Goal: Task Accomplishment & Management: Manage account settings

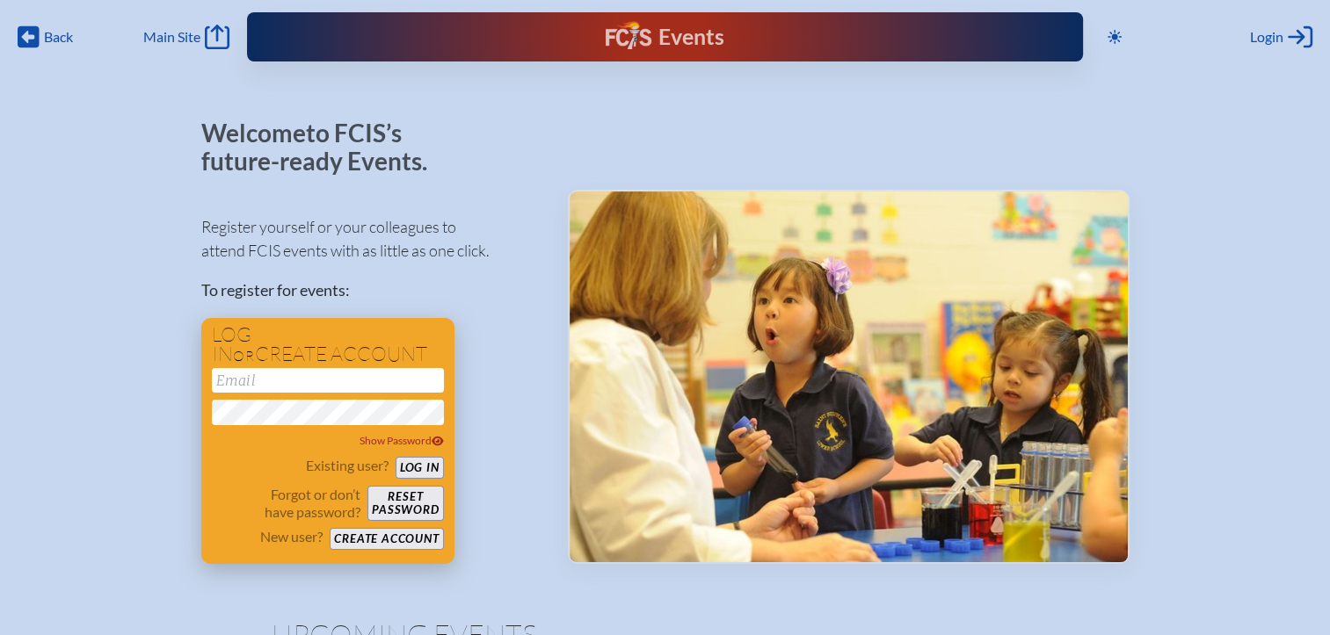
type input "[EMAIL_ADDRESS][DOMAIN_NAME]"
click at [405, 465] on button "Log in" at bounding box center [420, 468] width 48 height 22
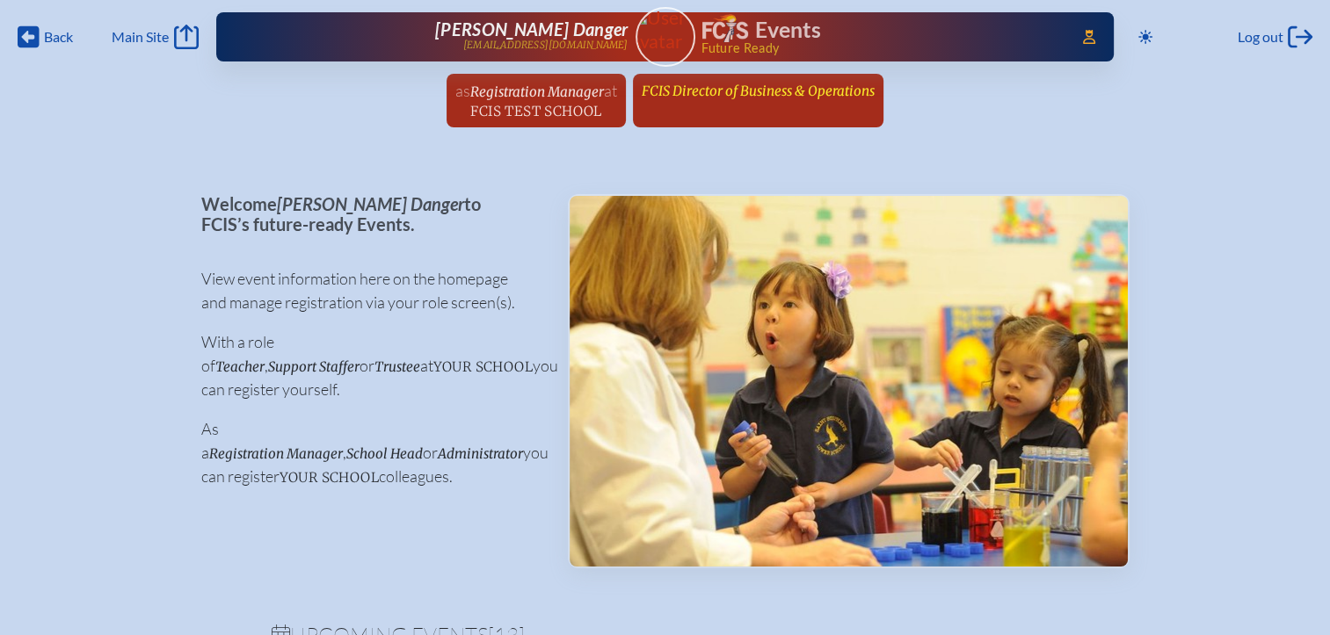
click at [840, 91] on span "FCIS Director of Business & Operations" at bounding box center [758, 91] width 233 height 17
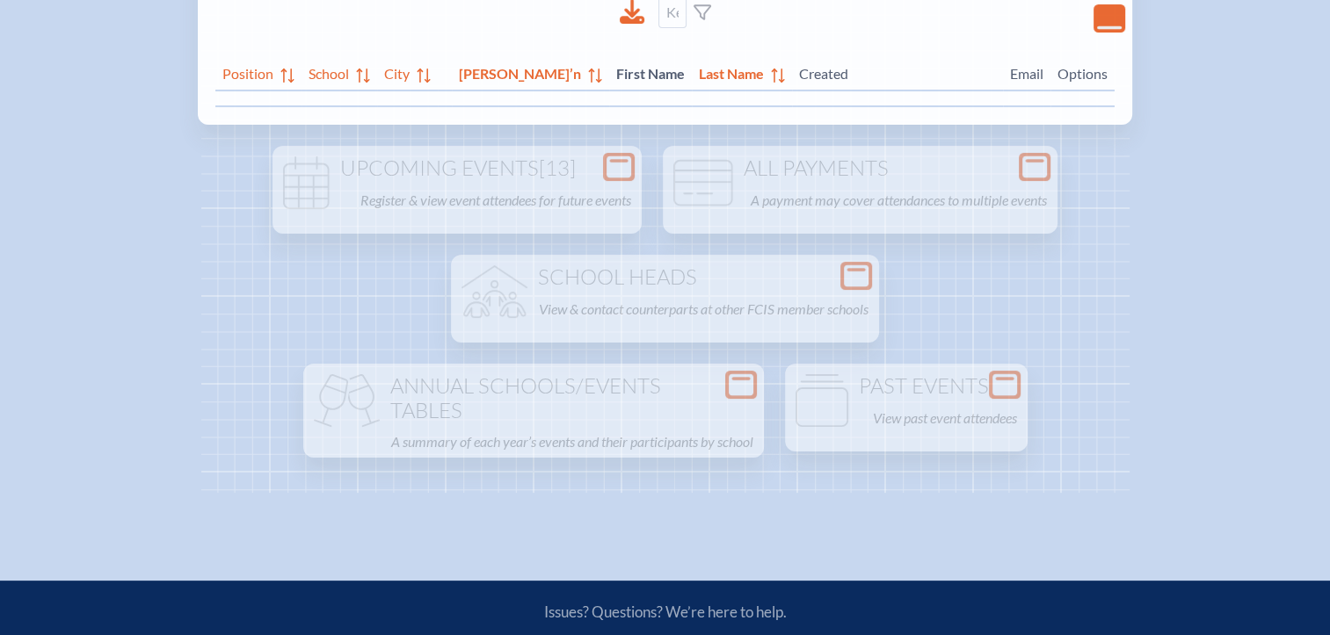
scroll to position [352, 0]
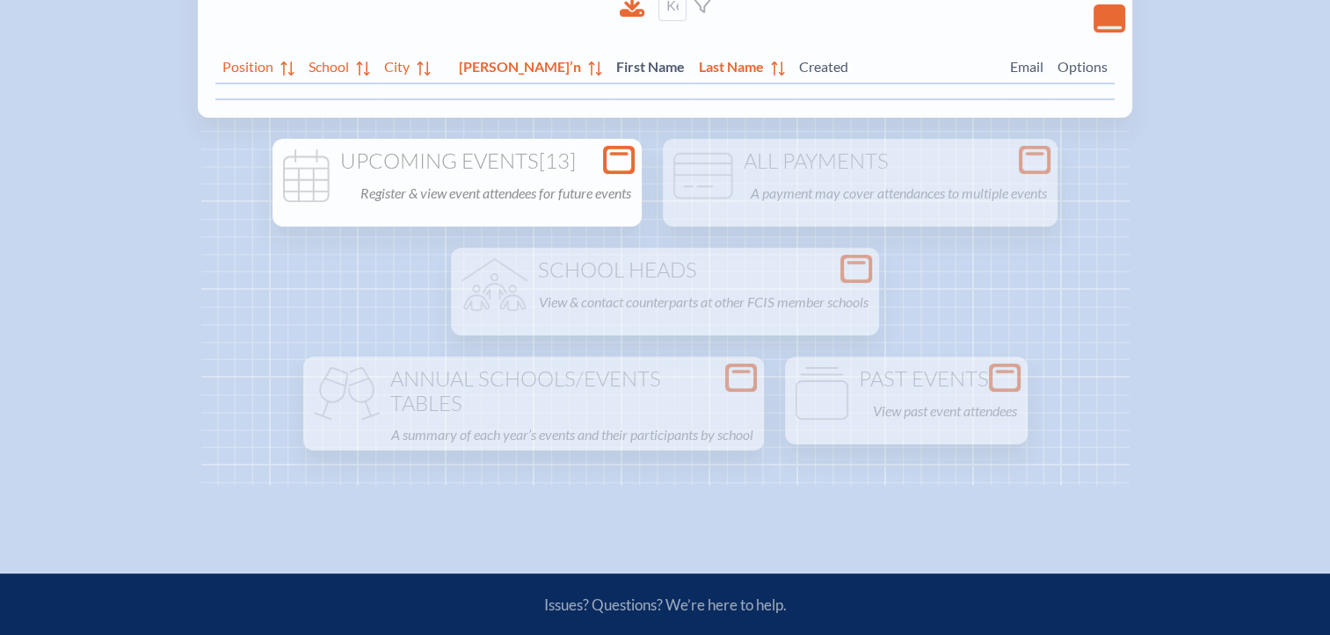
click at [591, 171] on h1 "Upcoming Events [13]" at bounding box center [457, 161] width 355 height 25
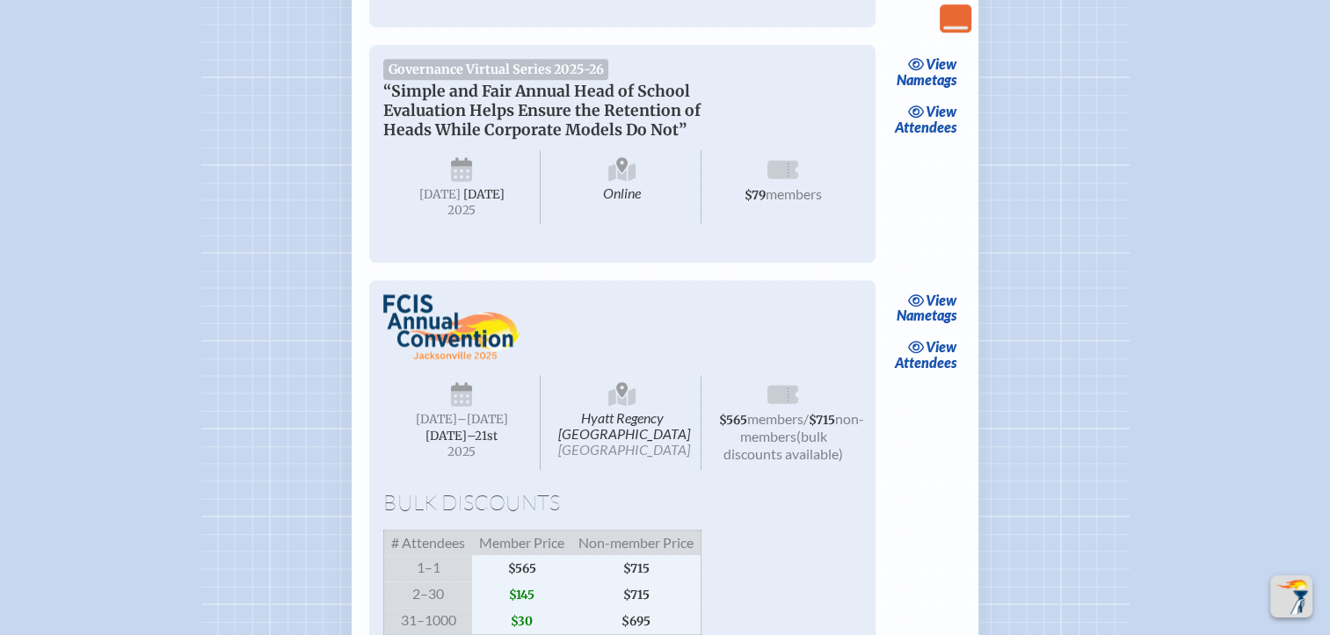
scroll to position [1582, 0]
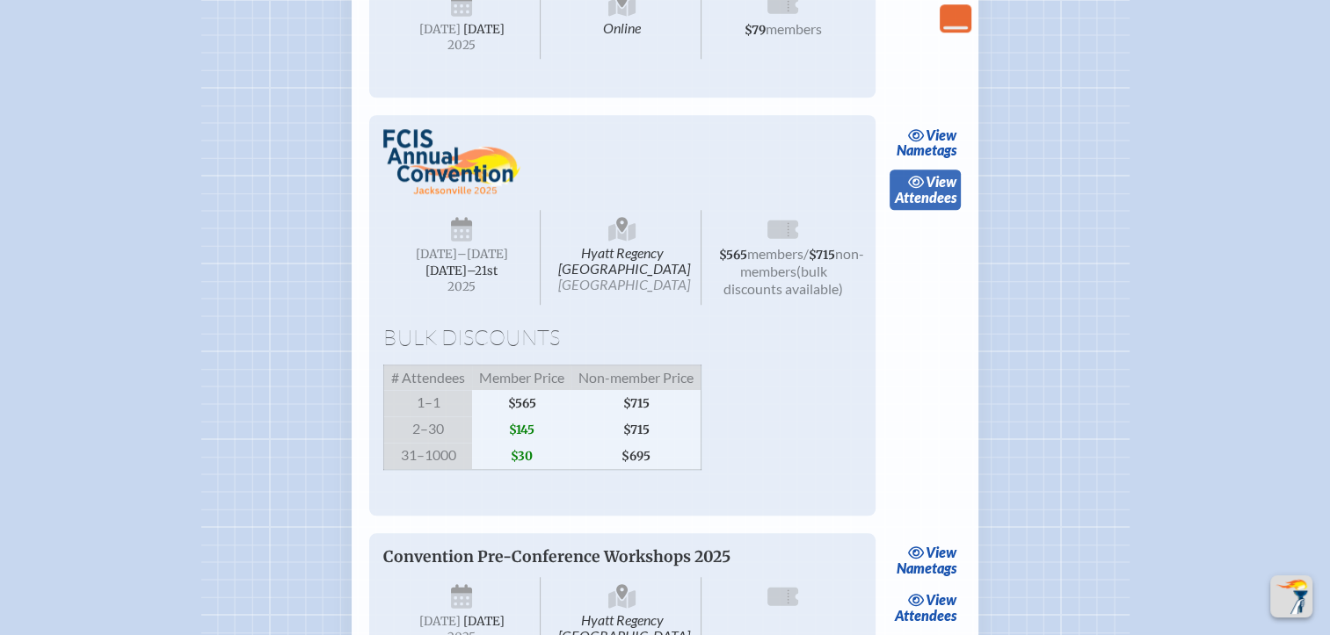
click at [918, 189] on icon at bounding box center [917, 182] width 18 height 14
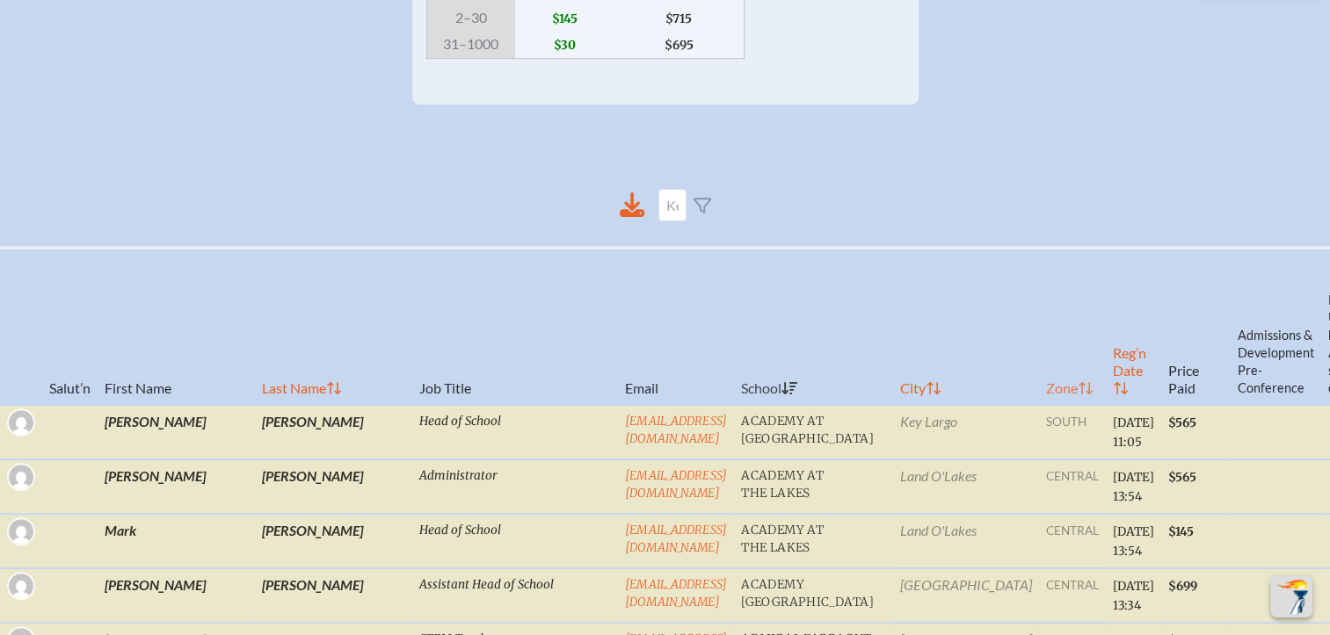
scroll to position [703, 0]
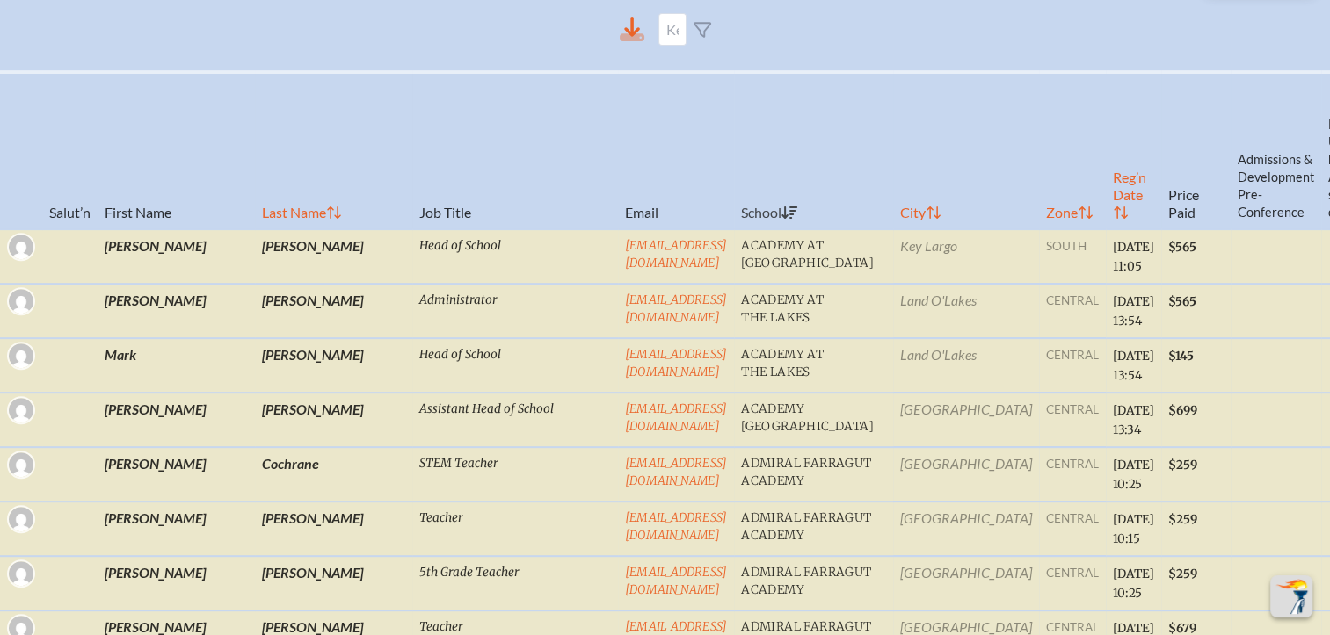
click at [628, 42] on div at bounding box center [632, 29] width 25 height 25
click at [846, 51] on div at bounding box center [665, 29] width 928 height 61
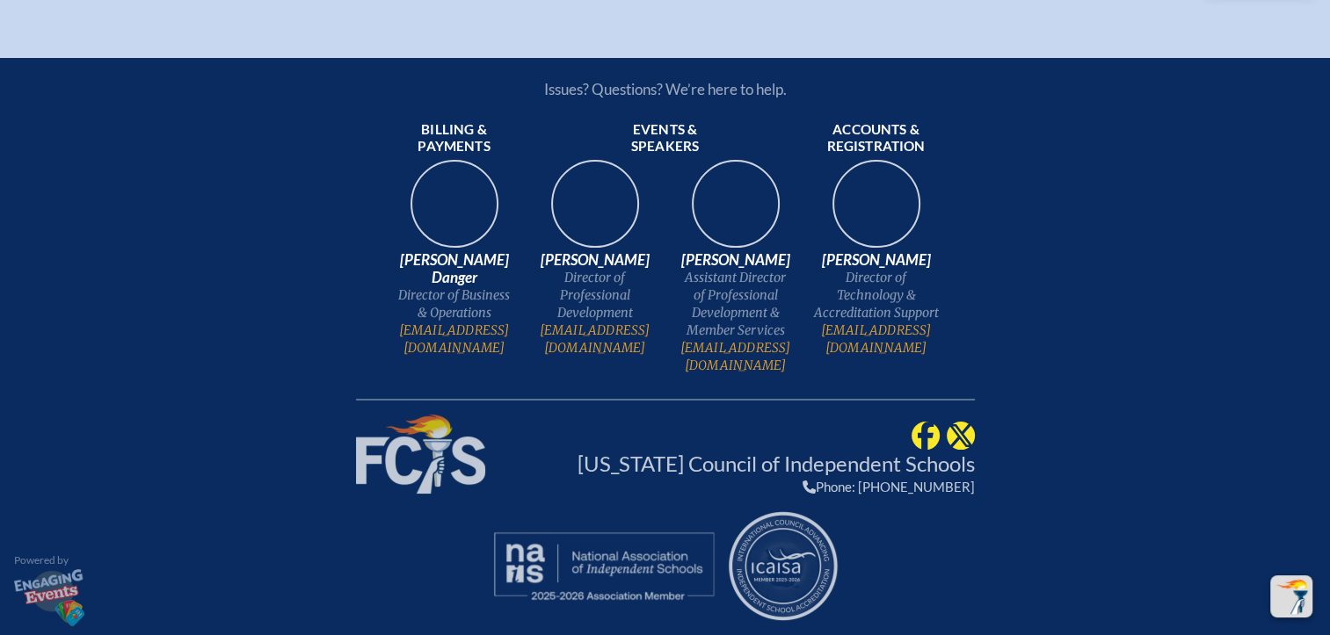
scroll to position [0, 1158]
drag, startPoint x: 20, startPoint y: 224, endPoint x: 1331, endPoint y: 309, distance: 1313.2
copy thead
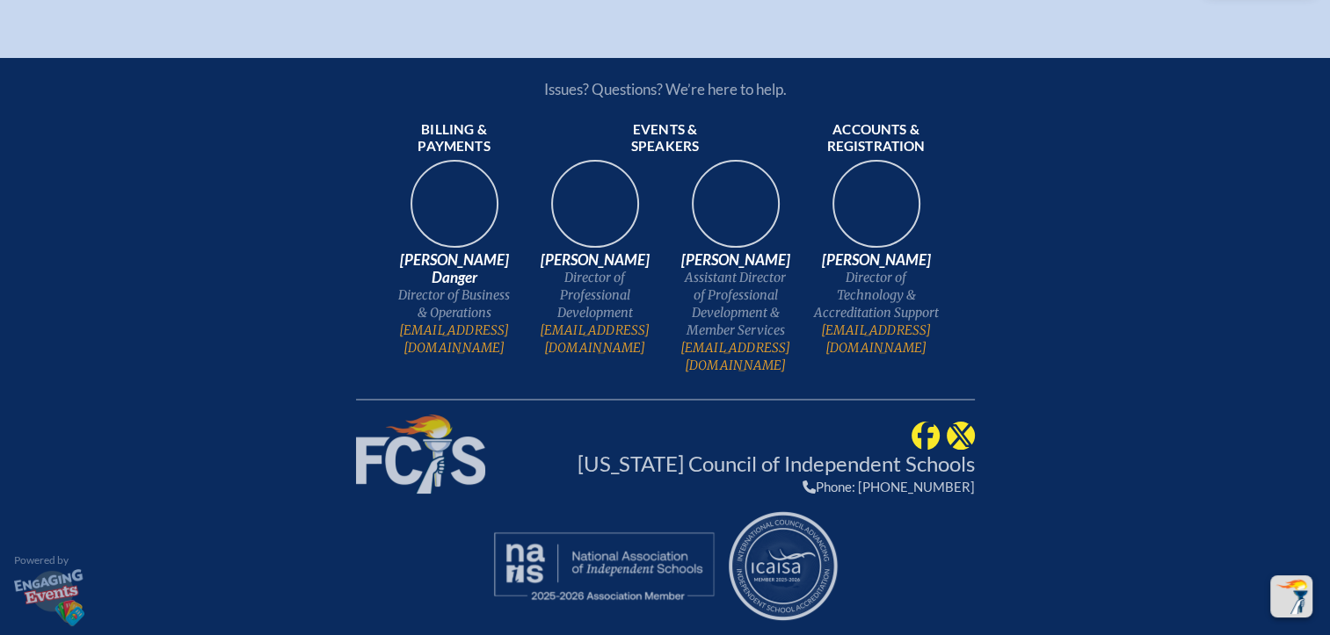
drag, startPoint x: 905, startPoint y: 337, endPoint x: 946, endPoint y: 339, distance: 40.5
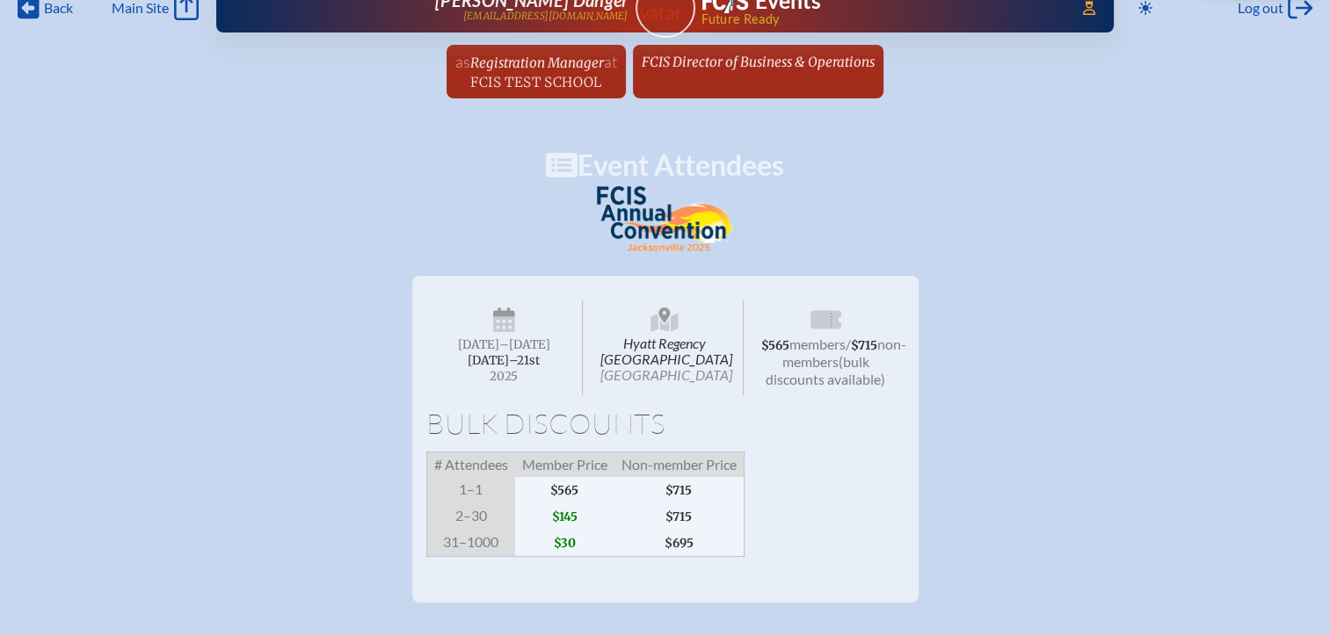
scroll to position [0, 13]
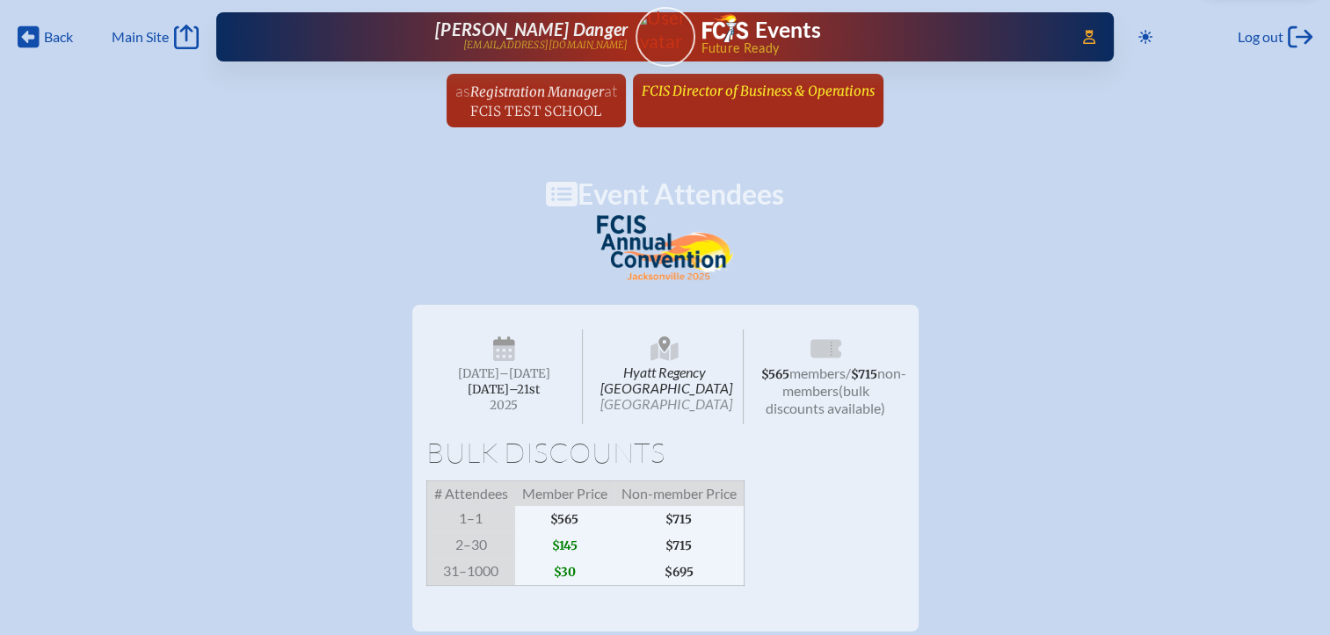
click at [739, 93] on span "FCIS Director of Business & Operations" at bounding box center [758, 91] width 233 height 17
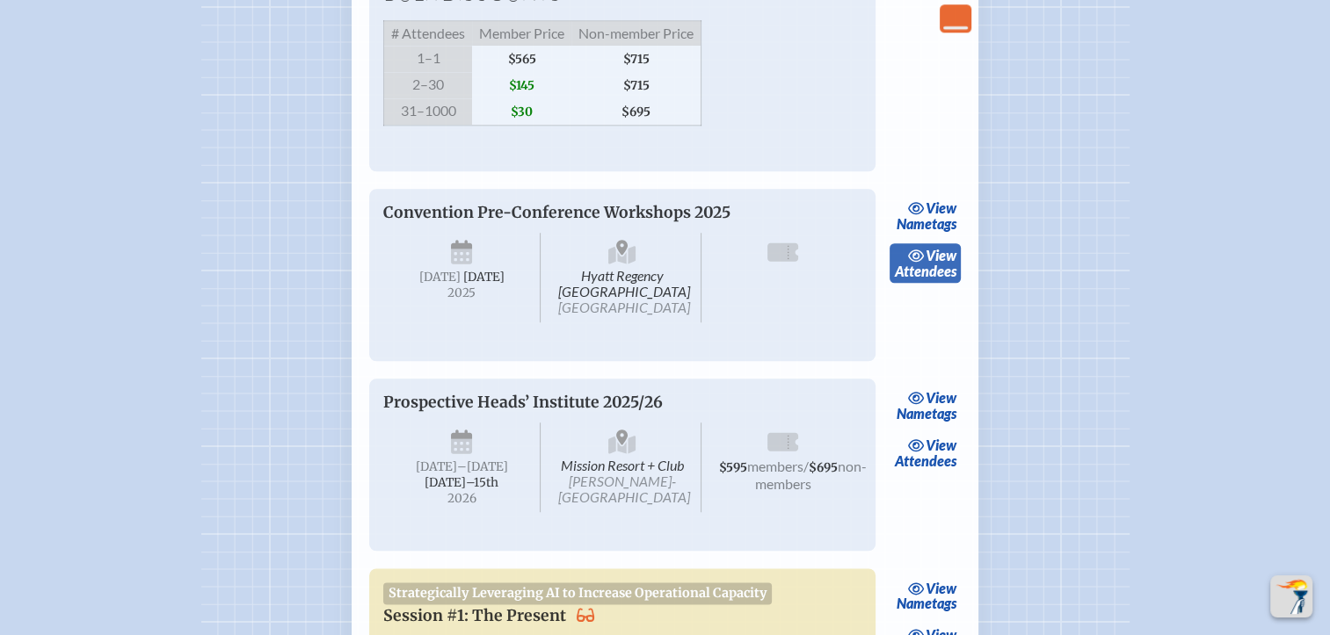
scroll to position [1934, 0]
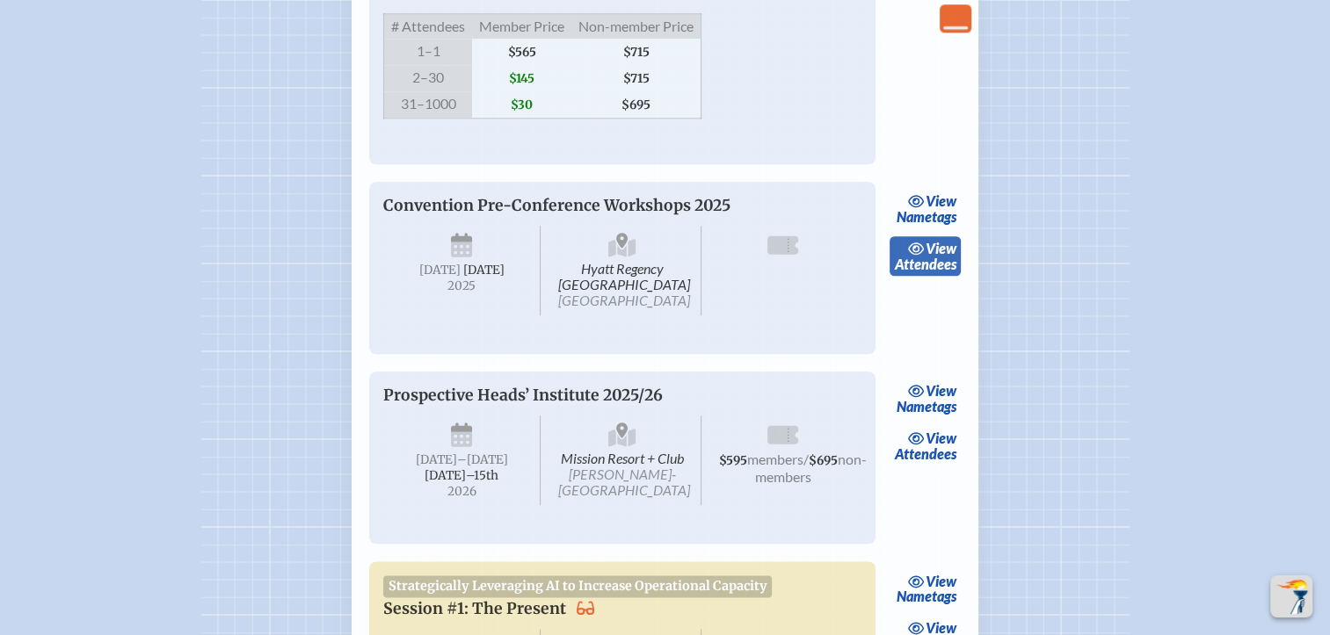
click at [911, 255] on icon at bounding box center [916, 249] width 16 height 12
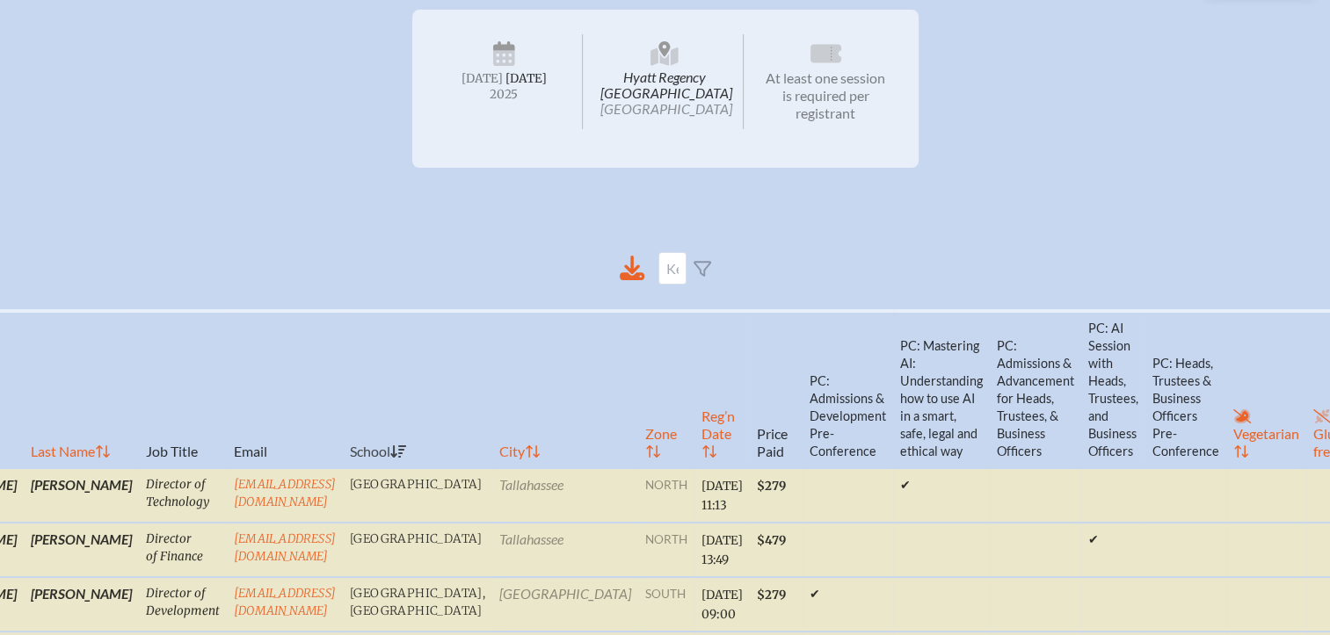
scroll to position [0, 13]
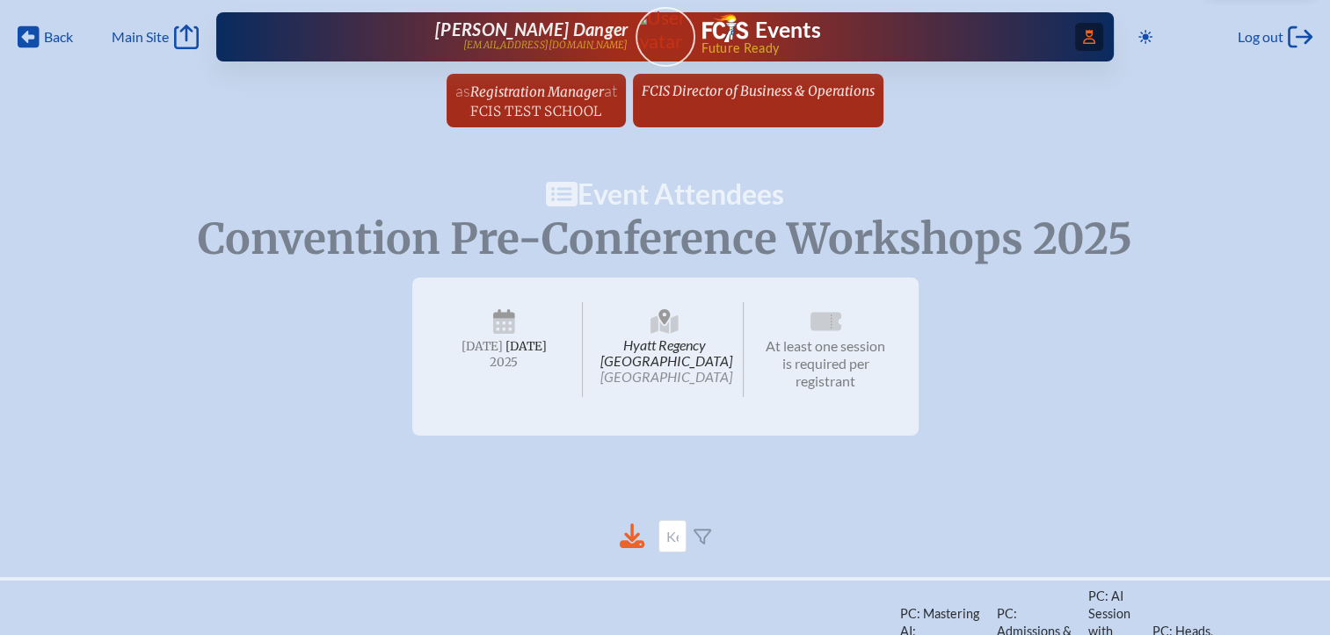
click at [1075, 38] on span "Access Users..." at bounding box center [1089, 37] width 28 height 28
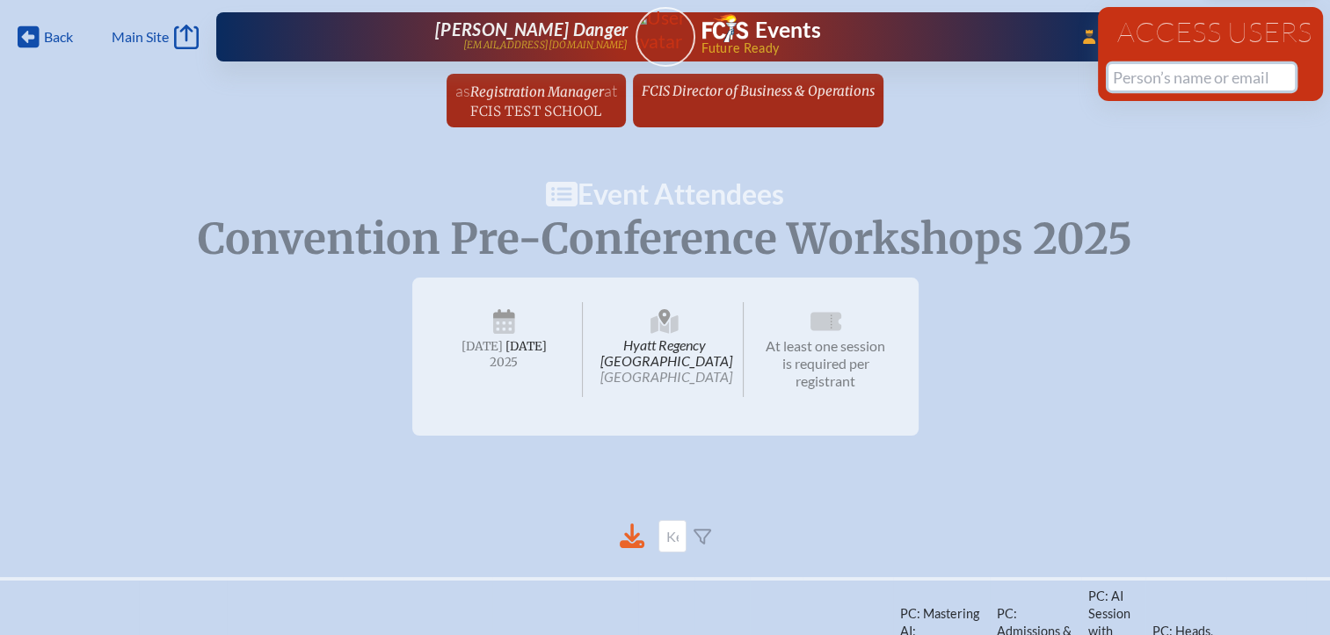
click at [1108, 74] on input "text" at bounding box center [1201, 77] width 186 height 26
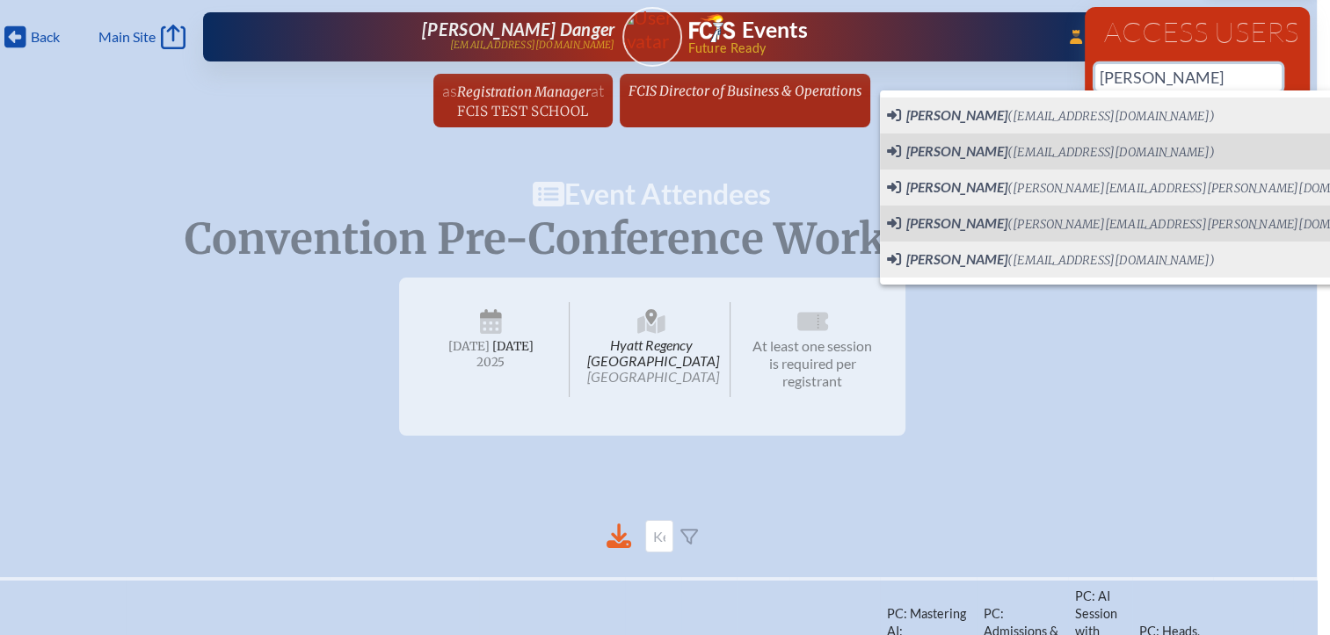
drag, startPoint x: 1189, startPoint y: 75, endPoint x: 1025, endPoint y: 72, distance: 164.4
click at [1025, 72] on div "Back Back Main Site Main Site Toggle to Dark Mode Log out Log out ...Close Acce…" at bounding box center [652, 69] width 1330 height 138
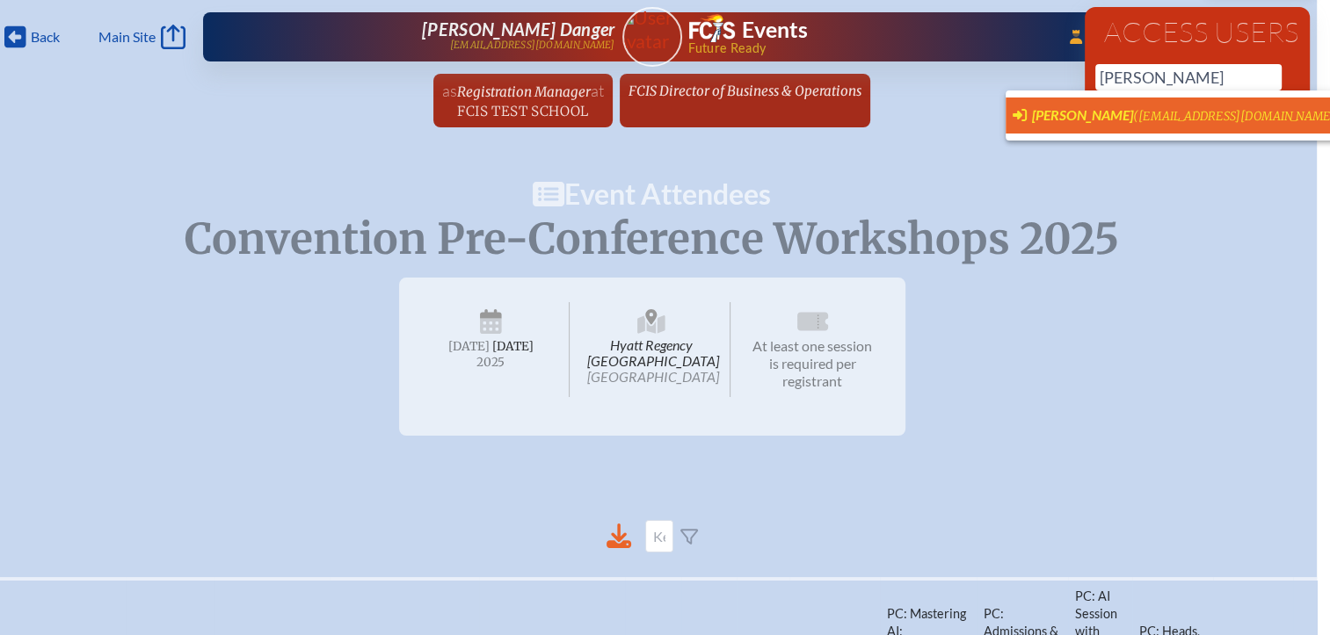
click at [1048, 111] on span "[PERSON_NAME]" at bounding box center [1082, 114] width 101 height 17
type input "[EMAIL_ADDRESS][DOMAIN_NAME]"
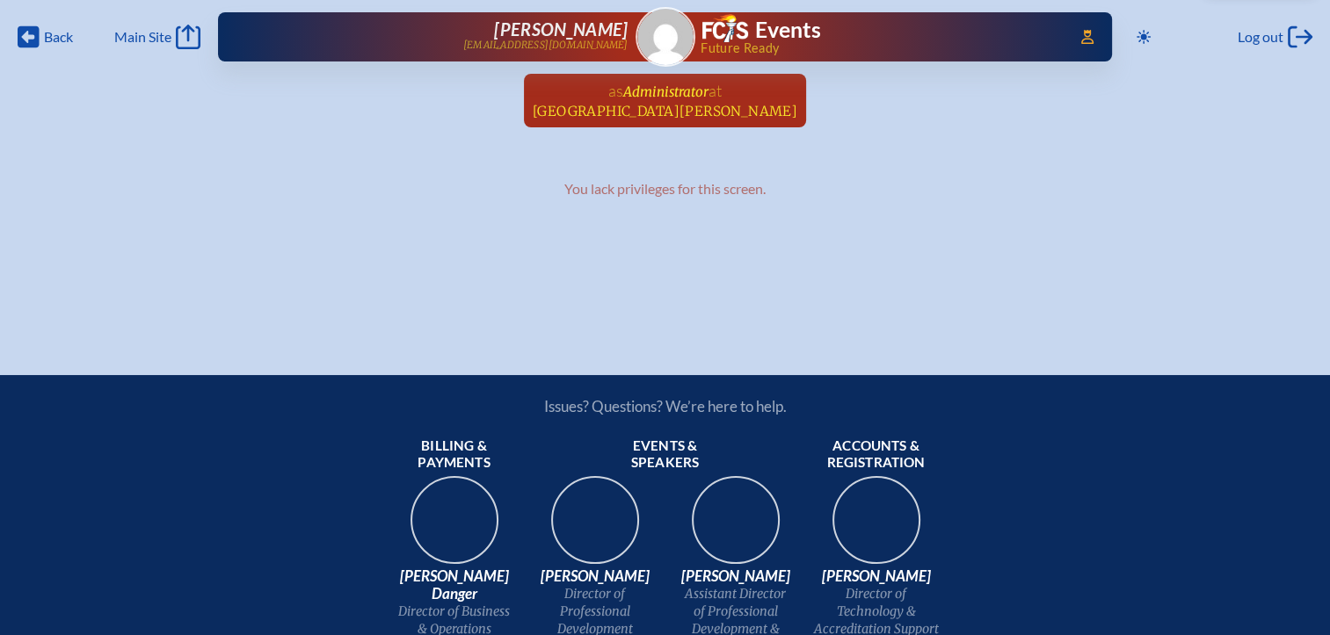
click at [680, 90] on span "Administrator" at bounding box center [665, 92] width 85 height 17
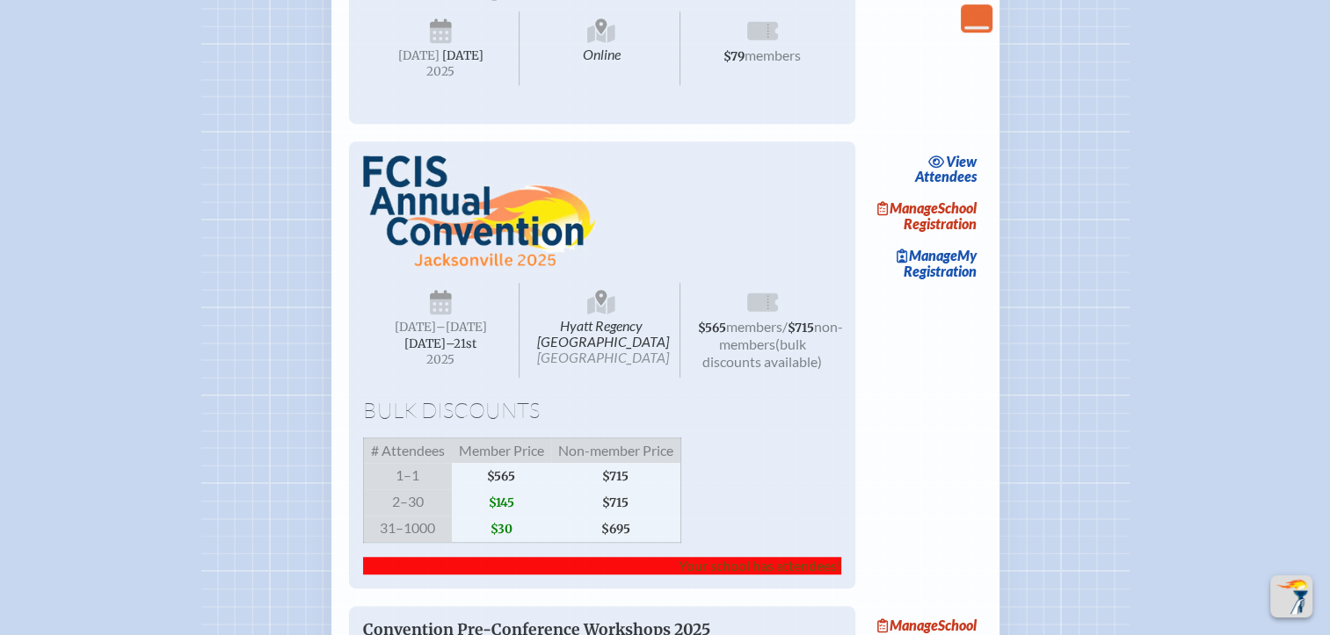
scroll to position [1318, 0]
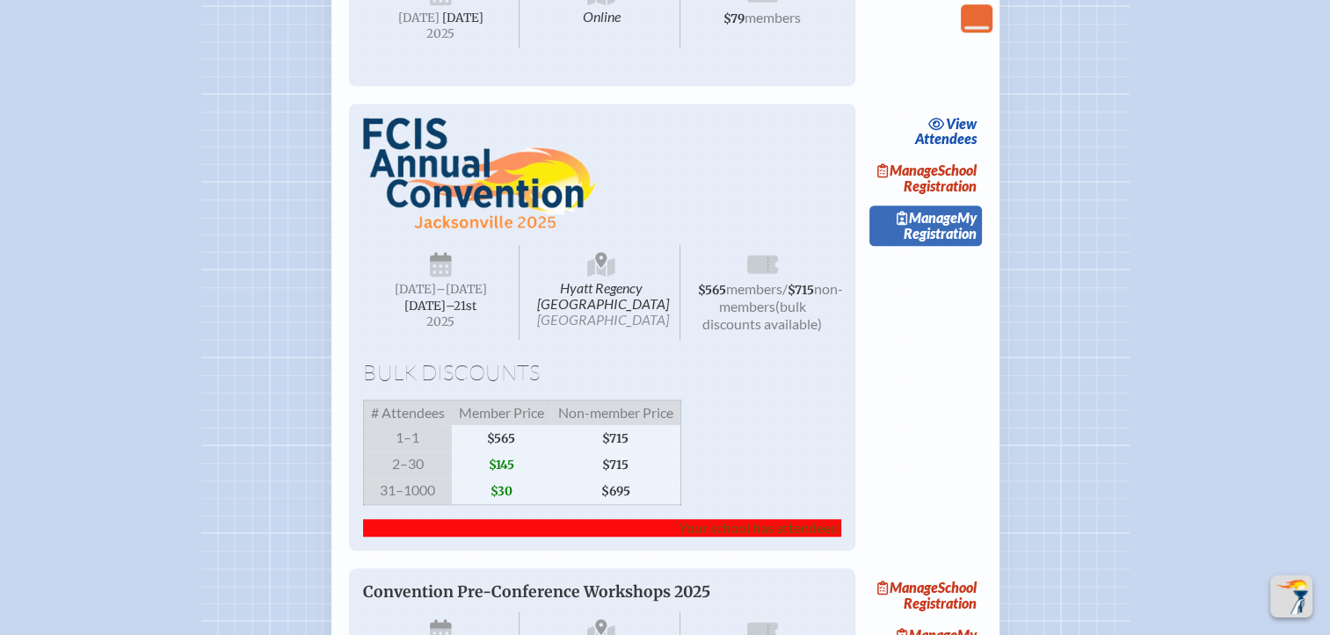
click at [942, 246] on link "Manage My Registration" at bounding box center [925, 226] width 113 height 40
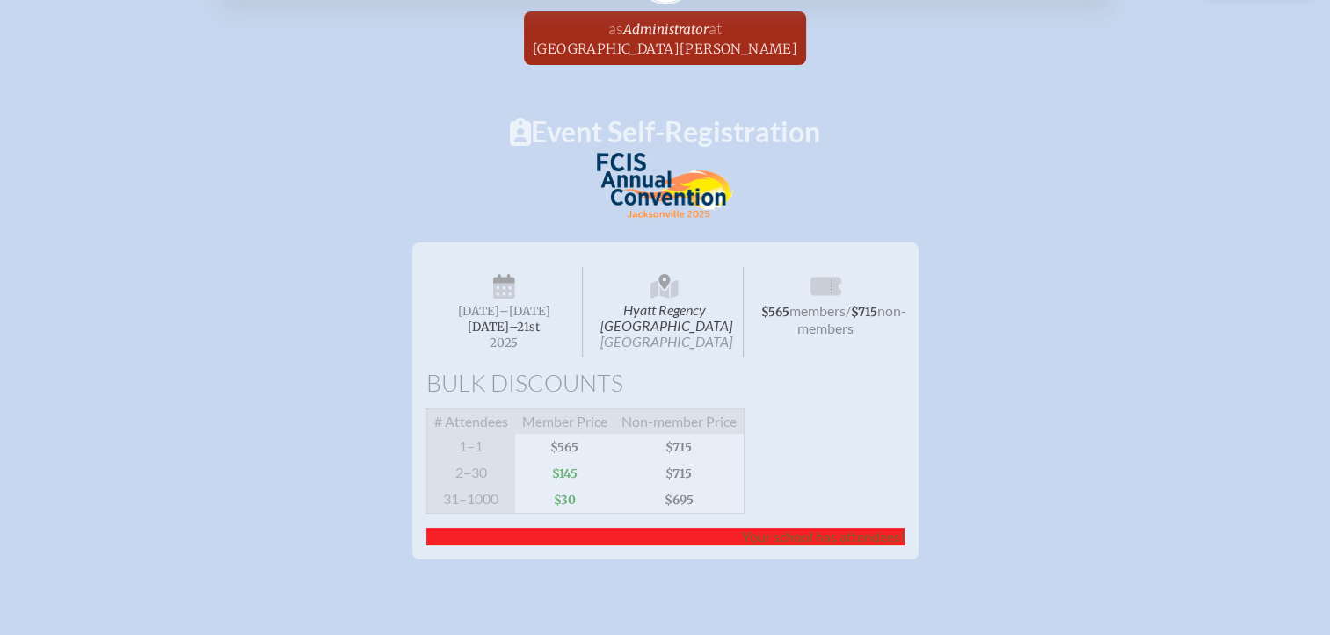
scroll to position [88, 0]
